Goal: Information Seeking & Learning: Learn about a topic

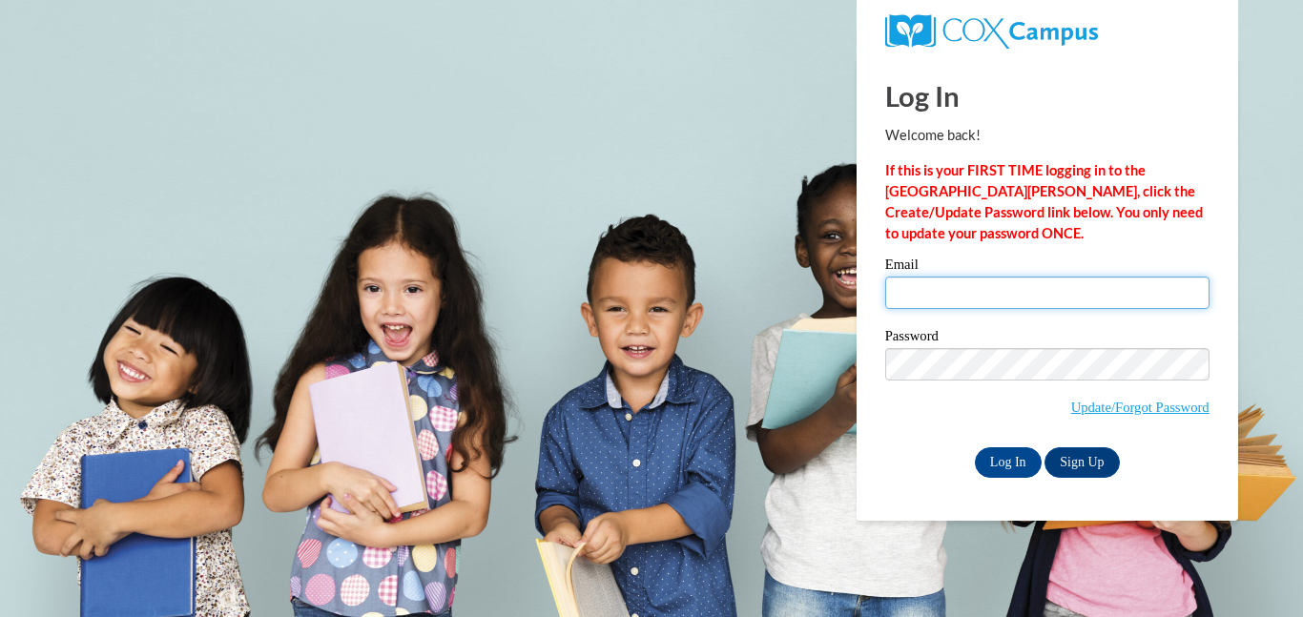
click at [952, 294] on input "Email" at bounding box center [1047, 293] width 324 height 32
type input "pamela.jackson@of-ps.org"
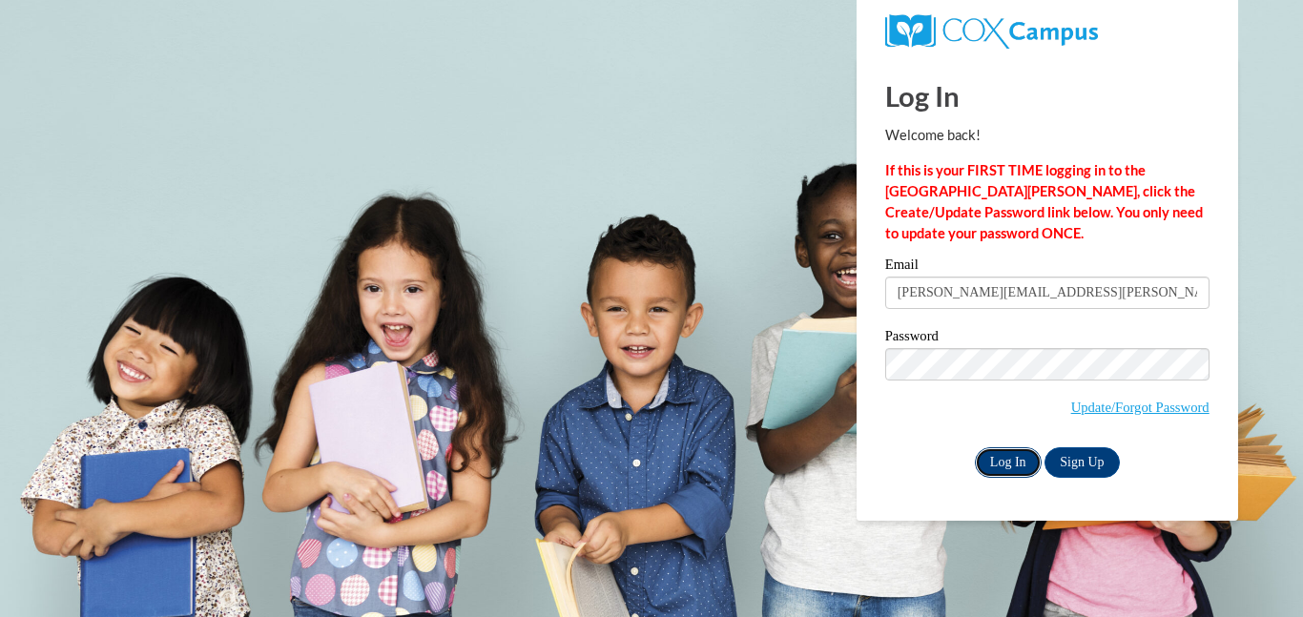
click at [1005, 462] on input "Log In" at bounding box center [1008, 462] width 67 height 31
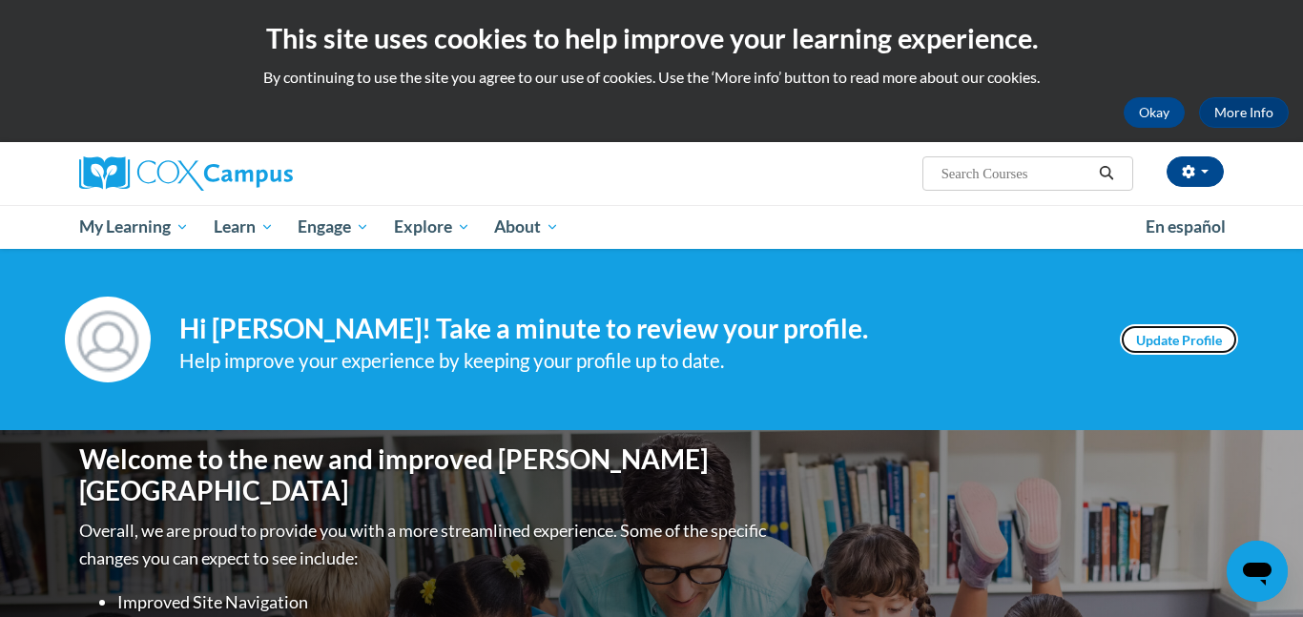
click at [1173, 349] on link "Update Profile" at bounding box center [1178, 339] width 118 height 31
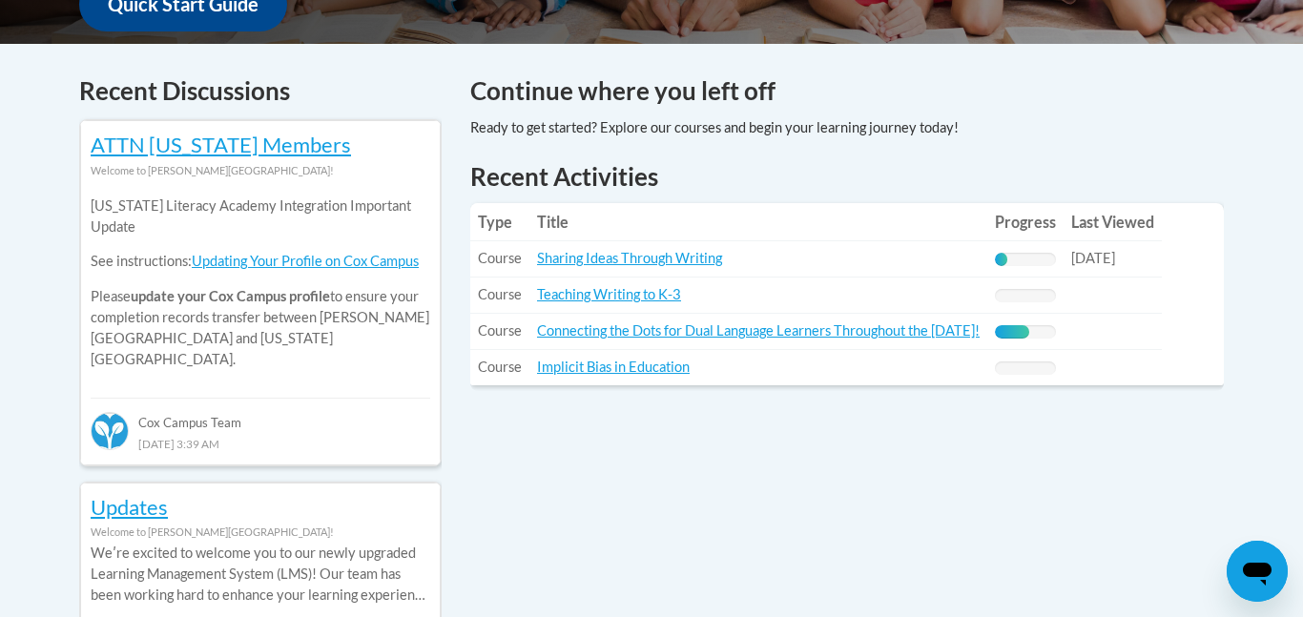
scroll to position [786, 0]
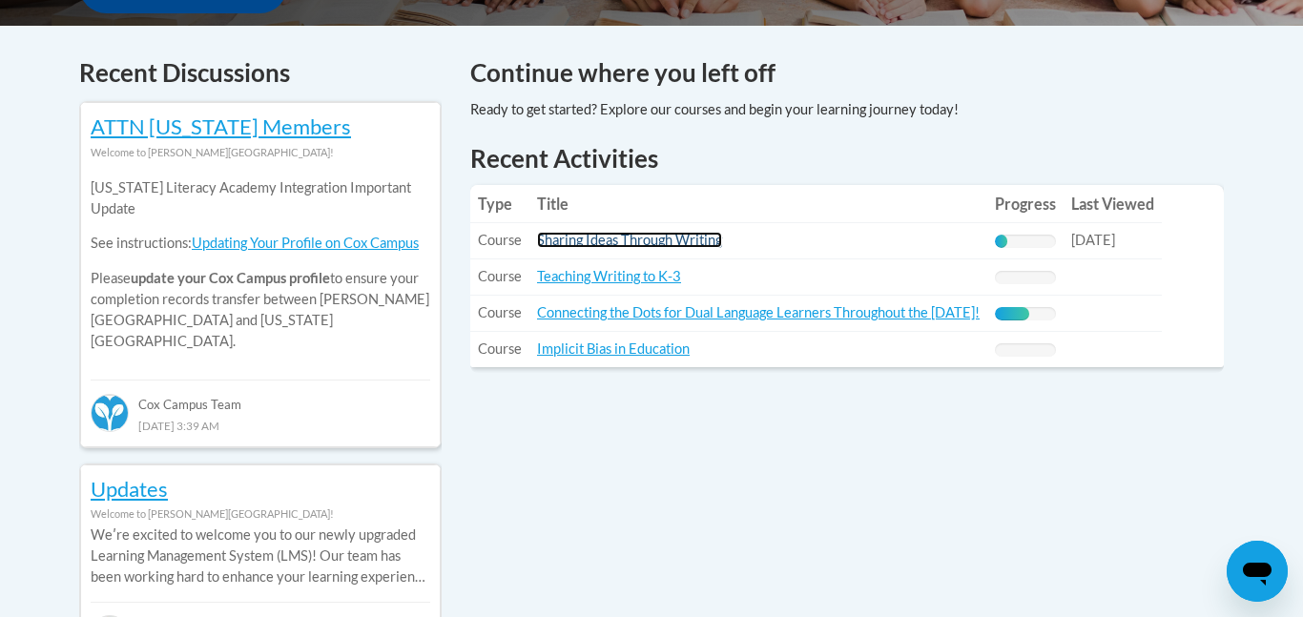
click at [610, 236] on link "Sharing Ideas Through Writing" at bounding box center [629, 240] width 185 height 16
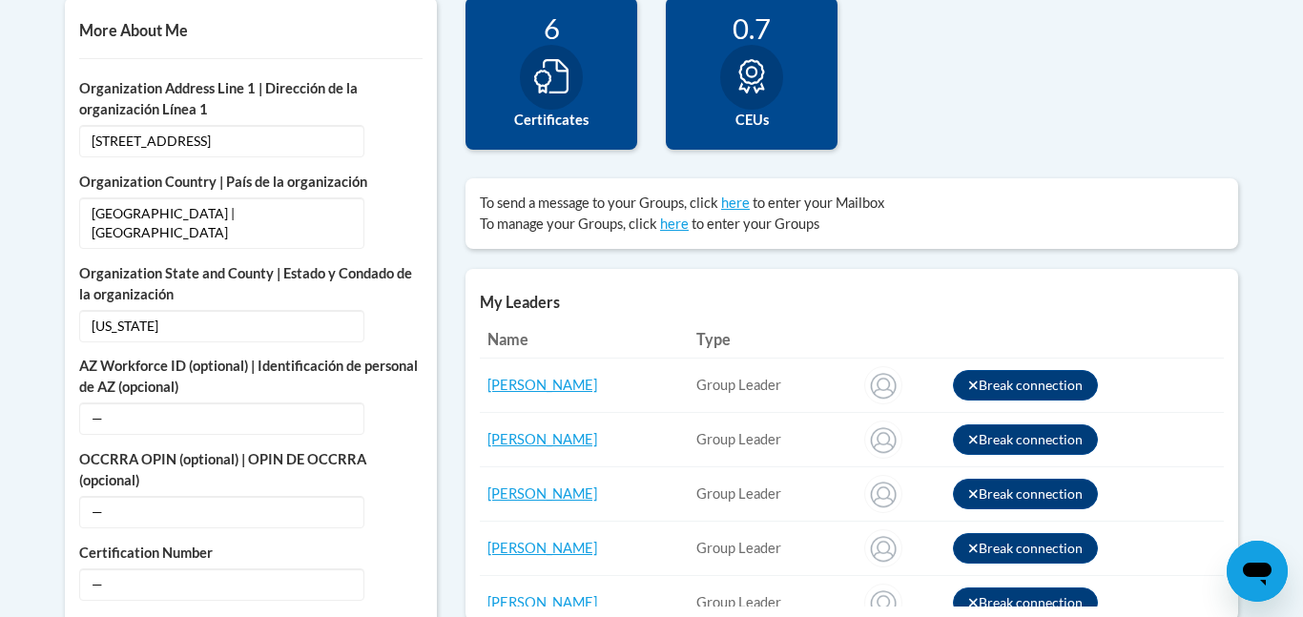
scroll to position [702, 0]
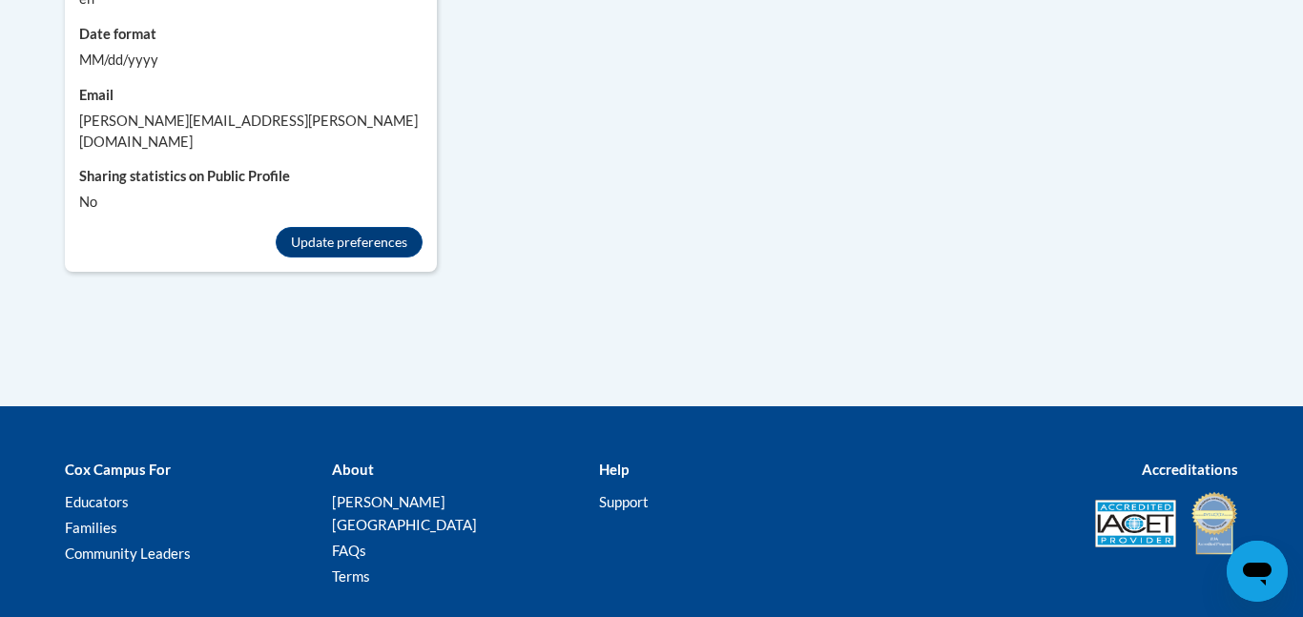
scroll to position [2028, 0]
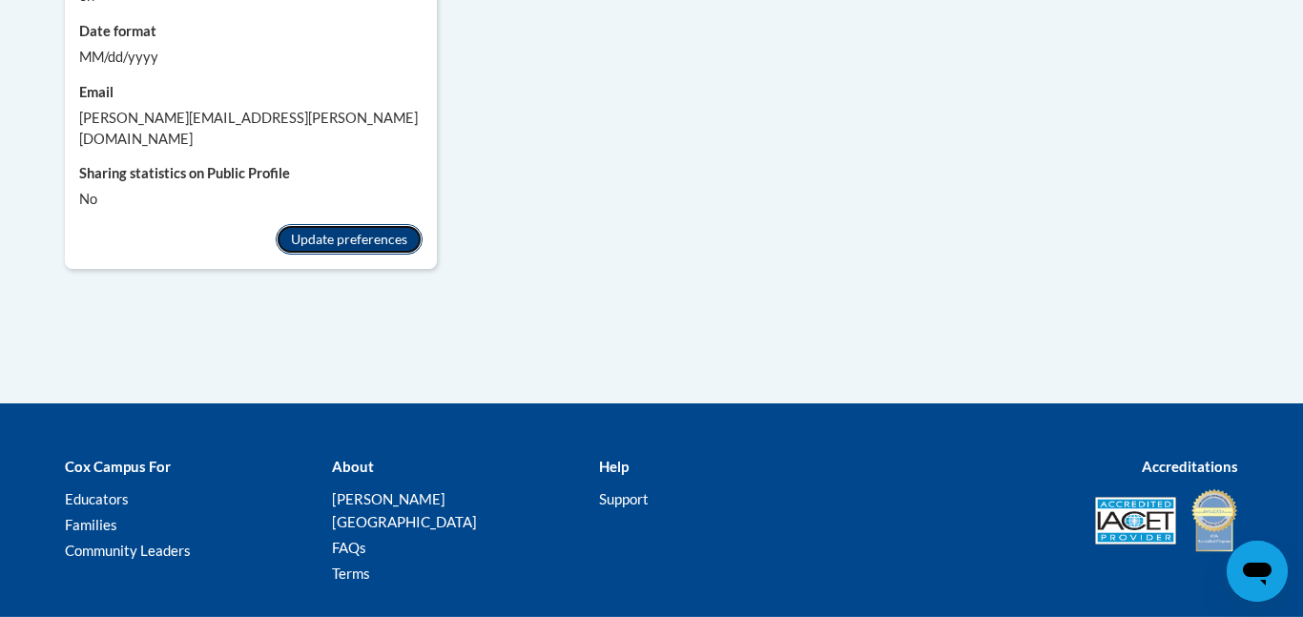
click at [335, 224] on button "Update preferences" at bounding box center [349, 239] width 147 height 31
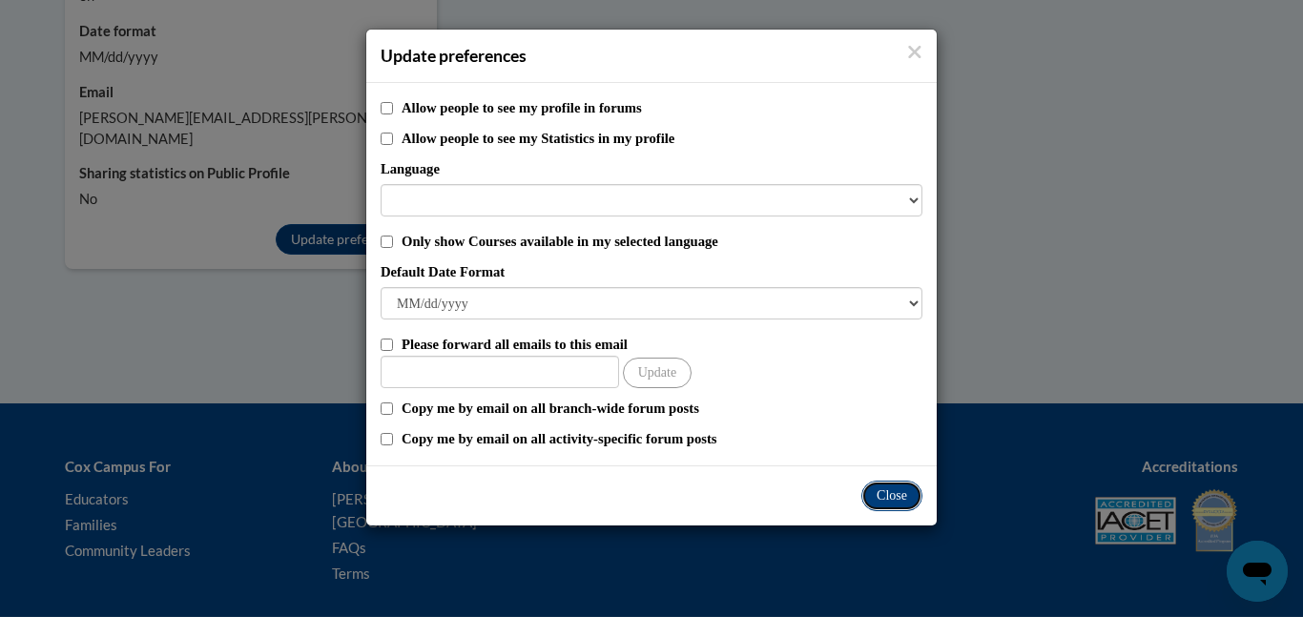
click at [896, 495] on button "Close" at bounding box center [891, 496] width 61 height 31
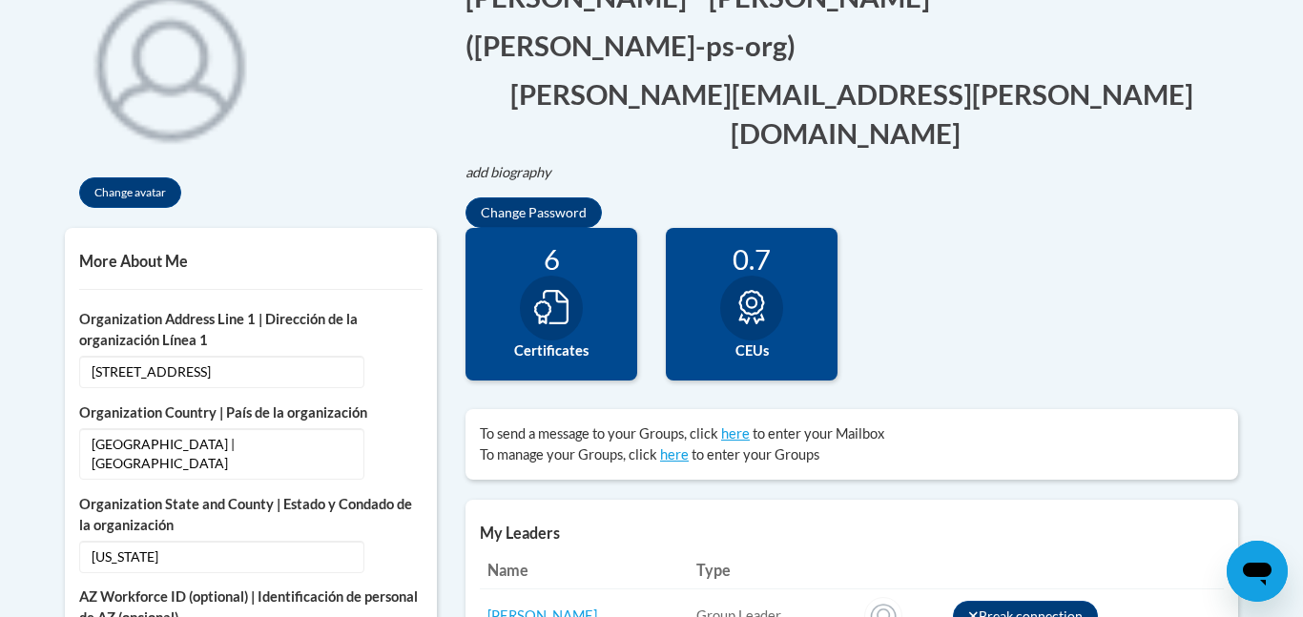
scroll to position [0, 0]
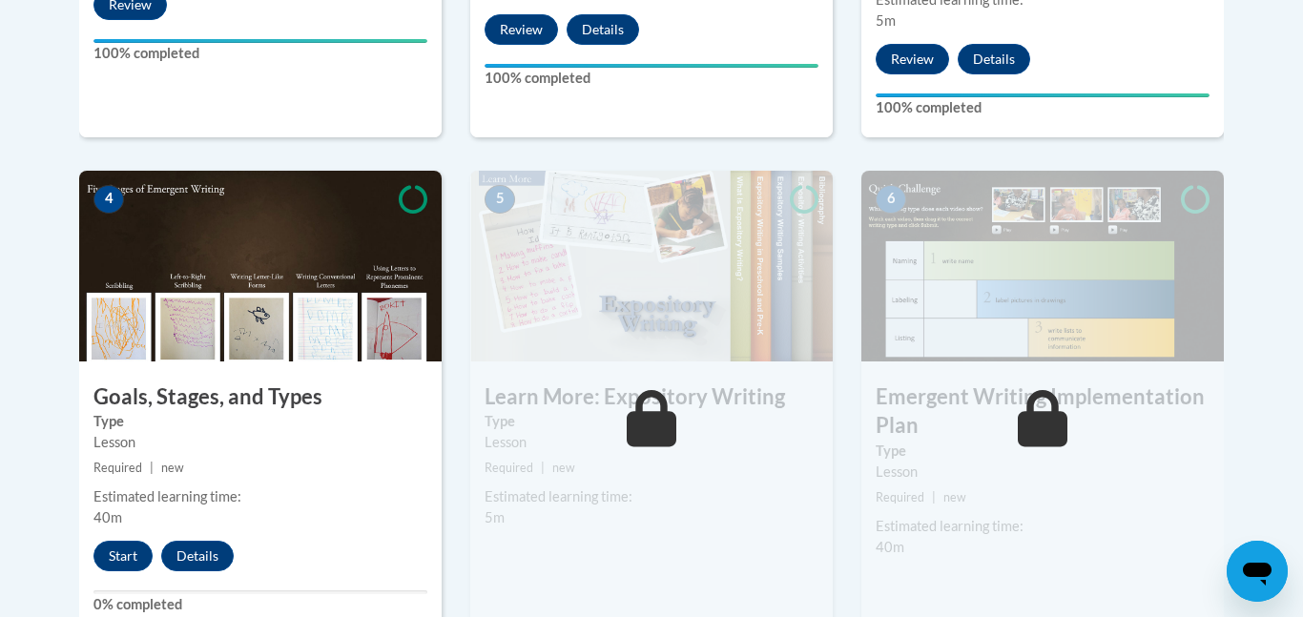
scroll to position [1001, 0]
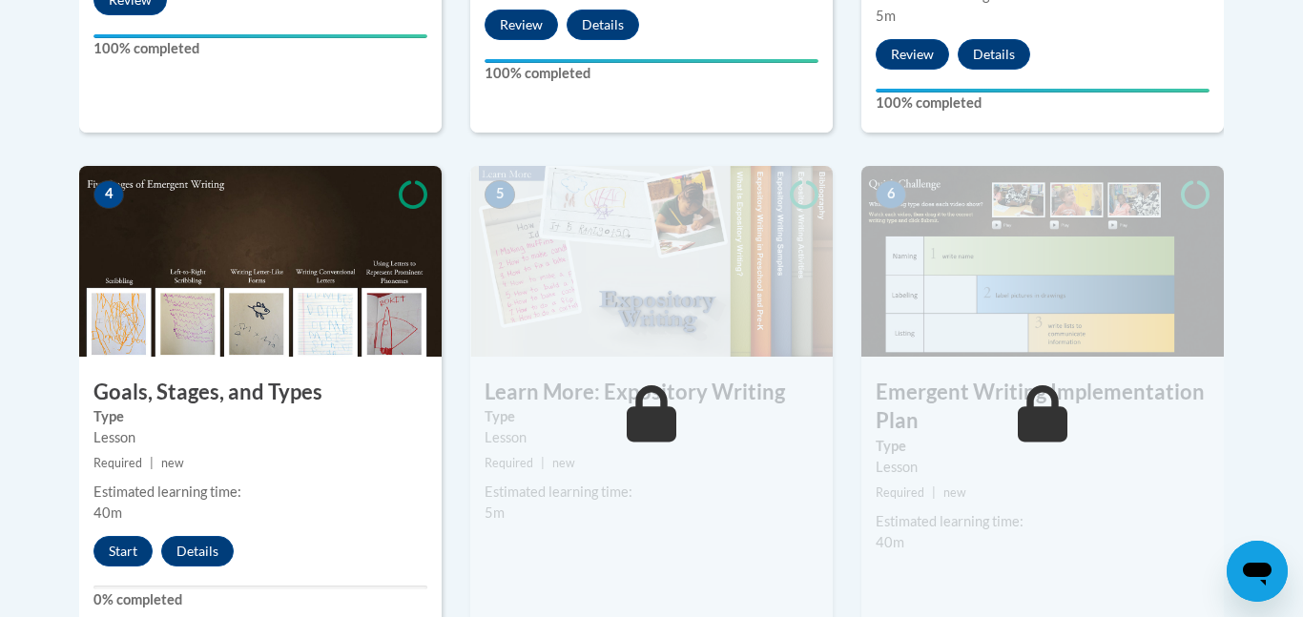
click at [278, 427] on div "Lesson" at bounding box center [260, 437] width 334 height 21
click at [123, 536] on button "Start" at bounding box center [122, 551] width 59 height 31
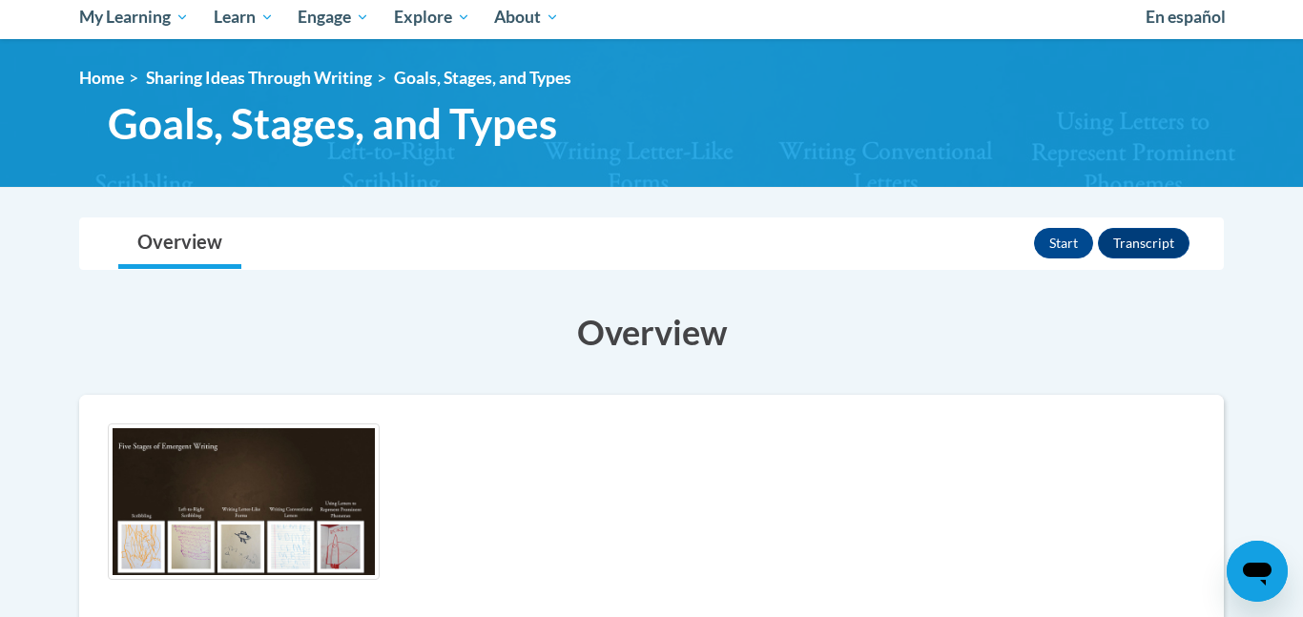
scroll to position [208, 0]
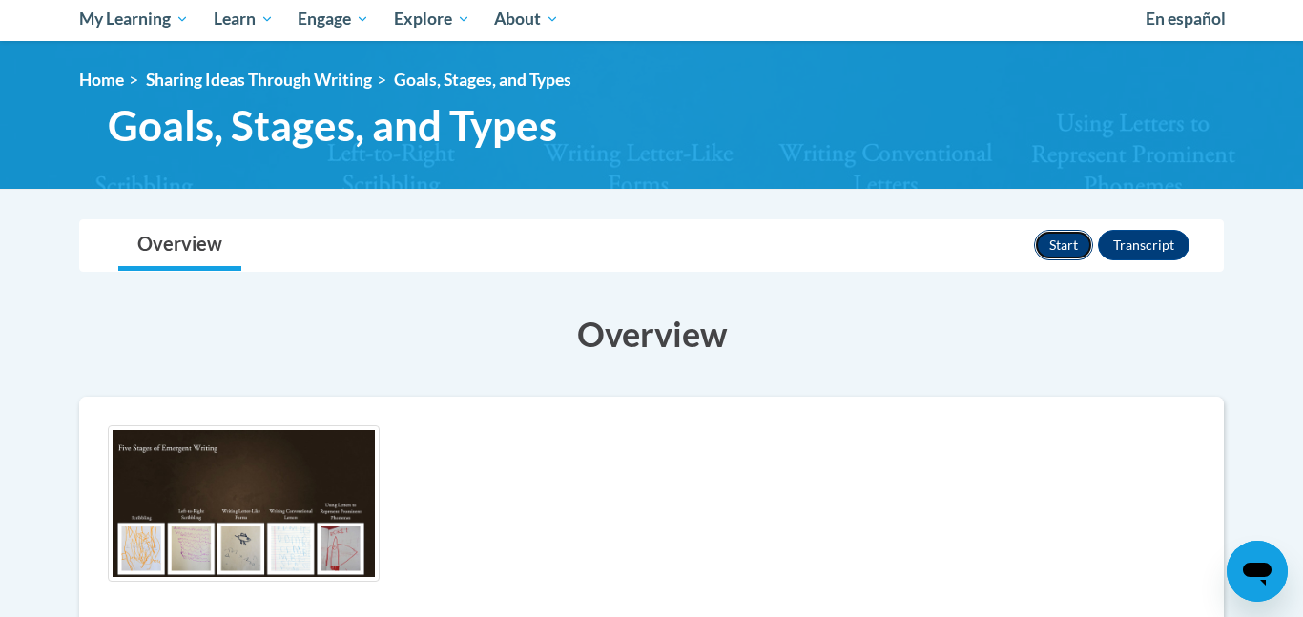
click at [1057, 248] on button "Start" at bounding box center [1063, 245] width 59 height 31
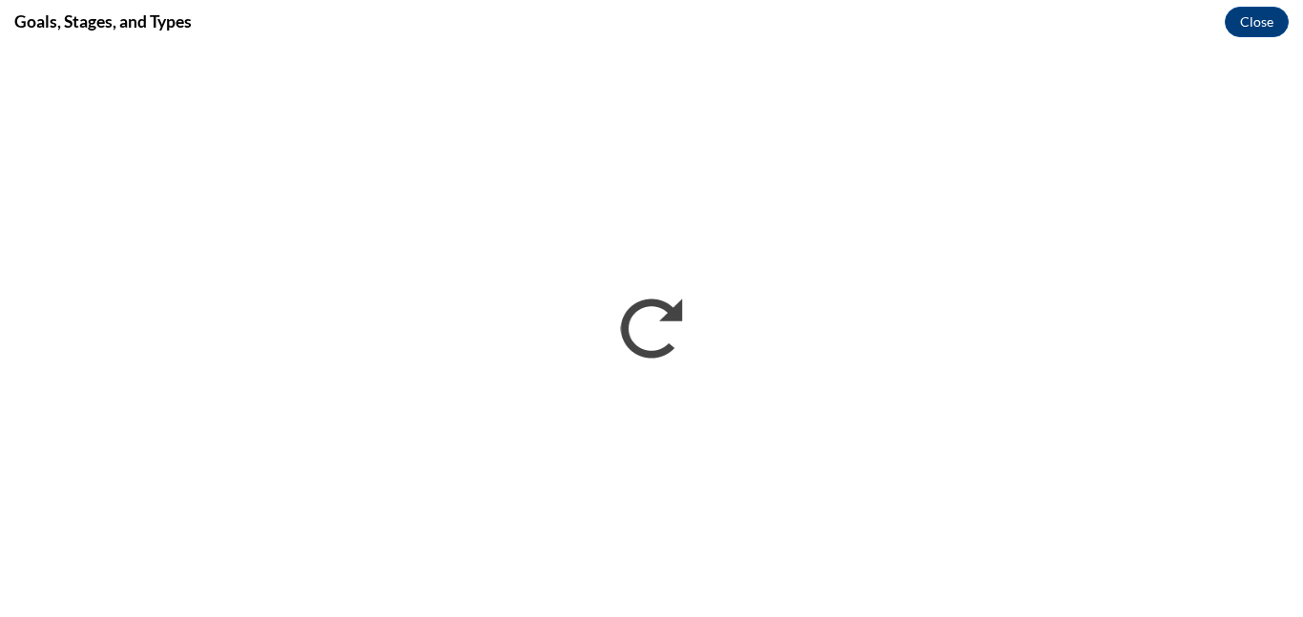
scroll to position [0, 0]
